Goal: Complete application form

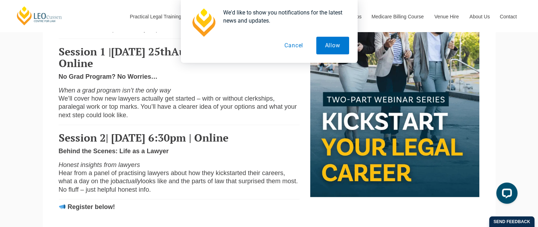
click at [292, 48] on button "Cancel" at bounding box center [293, 46] width 36 height 18
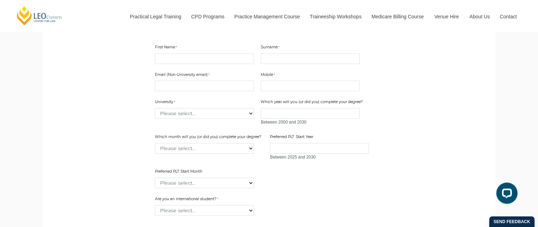
scroll to position [499, 0]
click at [214, 63] on input "First Name" at bounding box center [204, 58] width 99 height 11
type input "SANSKAR"
click at [273, 63] on input "Surname" at bounding box center [310, 58] width 99 height 11
type input "PANDEY"
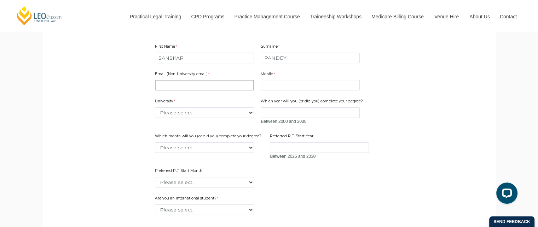
click at [224, 91] on input "Email (Non-University email)" at bounding box center [204, 85] width 99 height 11
type input "[EMAIL_ADDRESS][DOMAIN_NAME]"
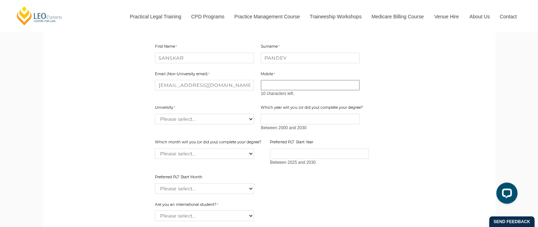
click at [268, 91] on input "Mobile" at bounding box center [310, 85] width 99 height 11
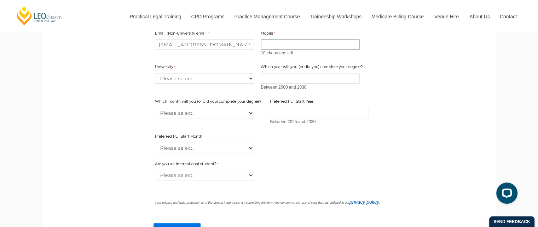
scroll to position [535, 0]
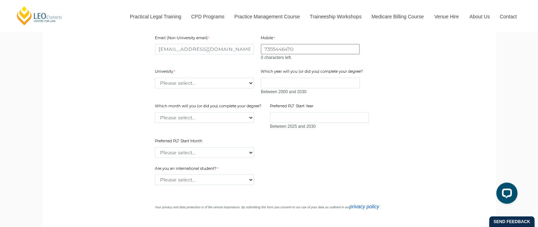
type input "7355446470"
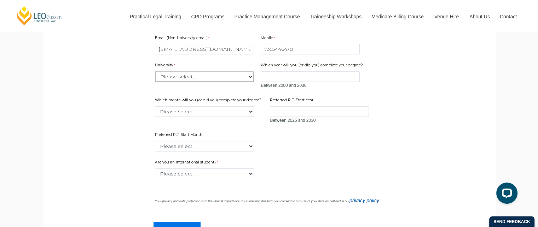
click at [224, 96] on div "Email (Non-University email) [EMAIL_ADDRESS][DOMAIN_NAME] Mobile 7355446470 0 c…" at bounding box center [269, 91] width 234 height 125
click at [243, 82] on select "Please select... [GEOGRAPHIC_DATA] [GEOGRAPHIC_DATA] [GEOGRAPHIC_DATA] [GEOGRAP…" at bounding box center [204, 76] width 99 height 11
click at [298, 82] on input "Which year will you (or did you) complete your degree?" at bounding box center [310, 76] width 99 height 11
click at [253, 82] on select "Please select... [GEOGRAPHIC_DATA] [GEOGRAPHIC_DATA] [GEOGRAPHIC_DATA] [GEOGRAP…" at bounding box center [204, 76] width 99 height 11
select select "tfa_2181"
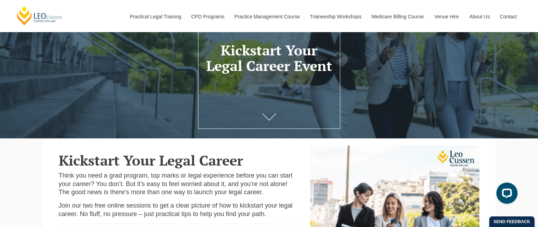
scroll to position [0, 0]
